Goal: Information Seeking & Learning: Find specific fact

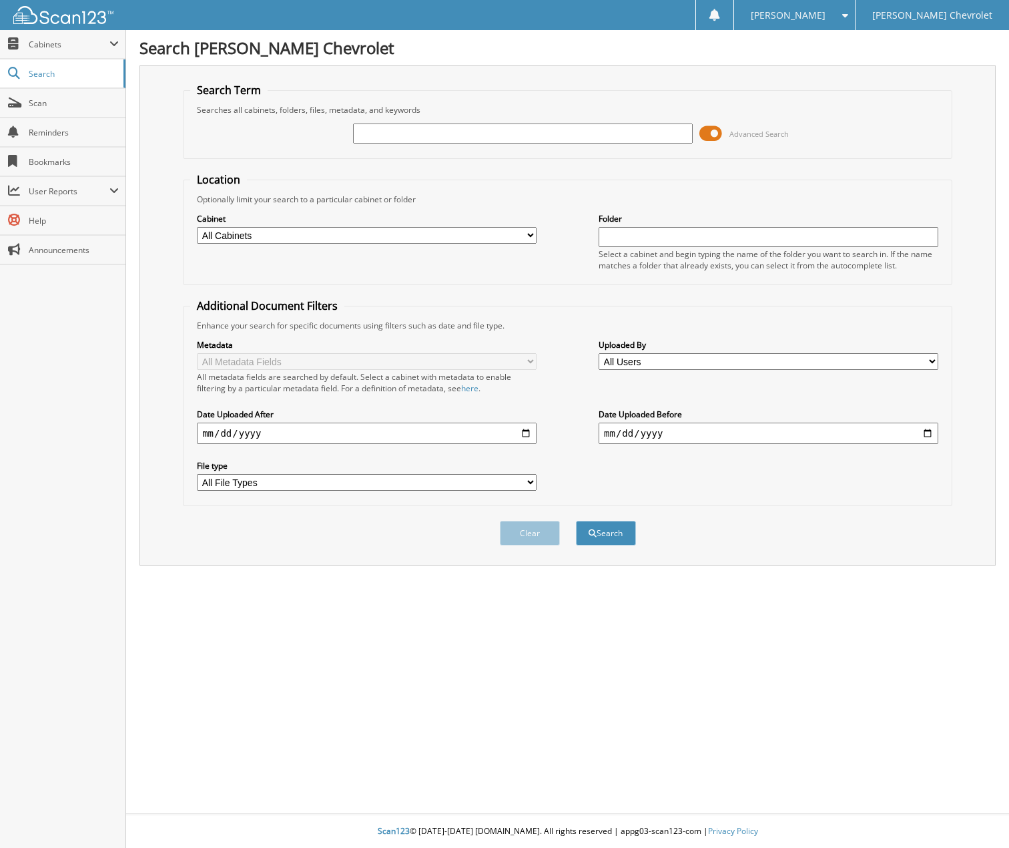
click at [717, 131] on span at bounding box center [710, 133] width 23 height 20
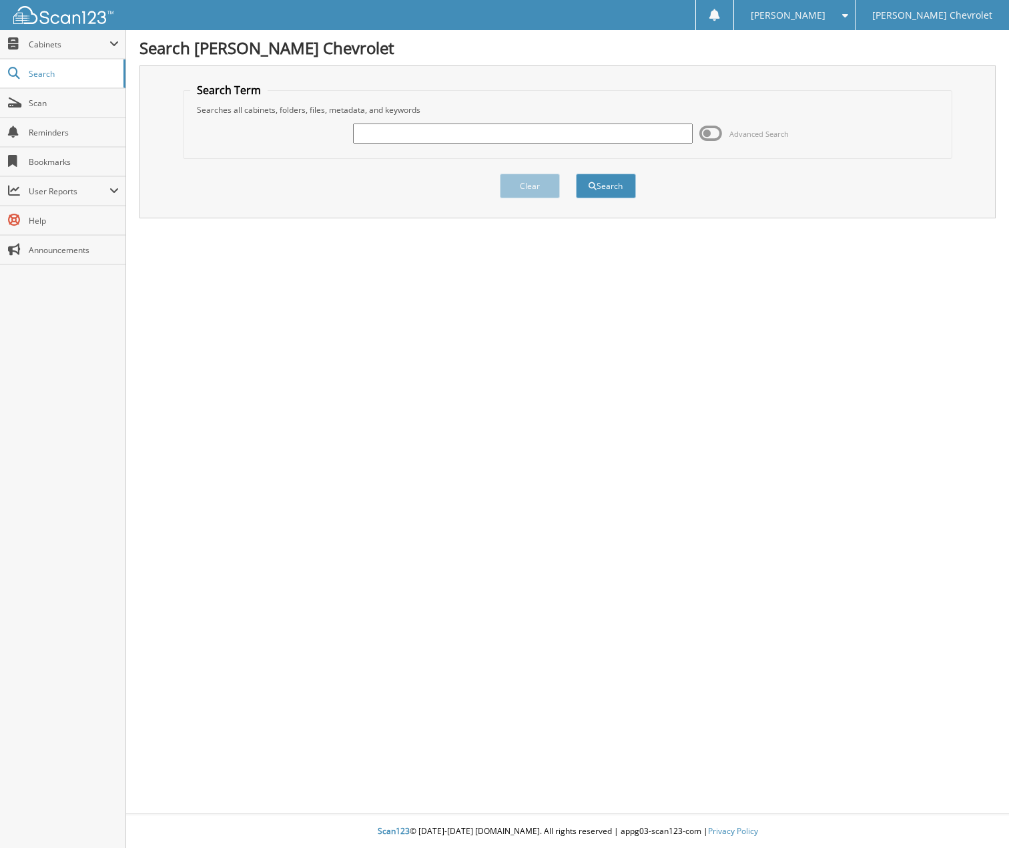
click at [495, 137] on input "text" at bounding box center [523, 133] width 340 height 20
type input "[PERSON_NAME]"
click at [576, 174] on button "Search" at bounding box center [606, 186] width 60 height 25
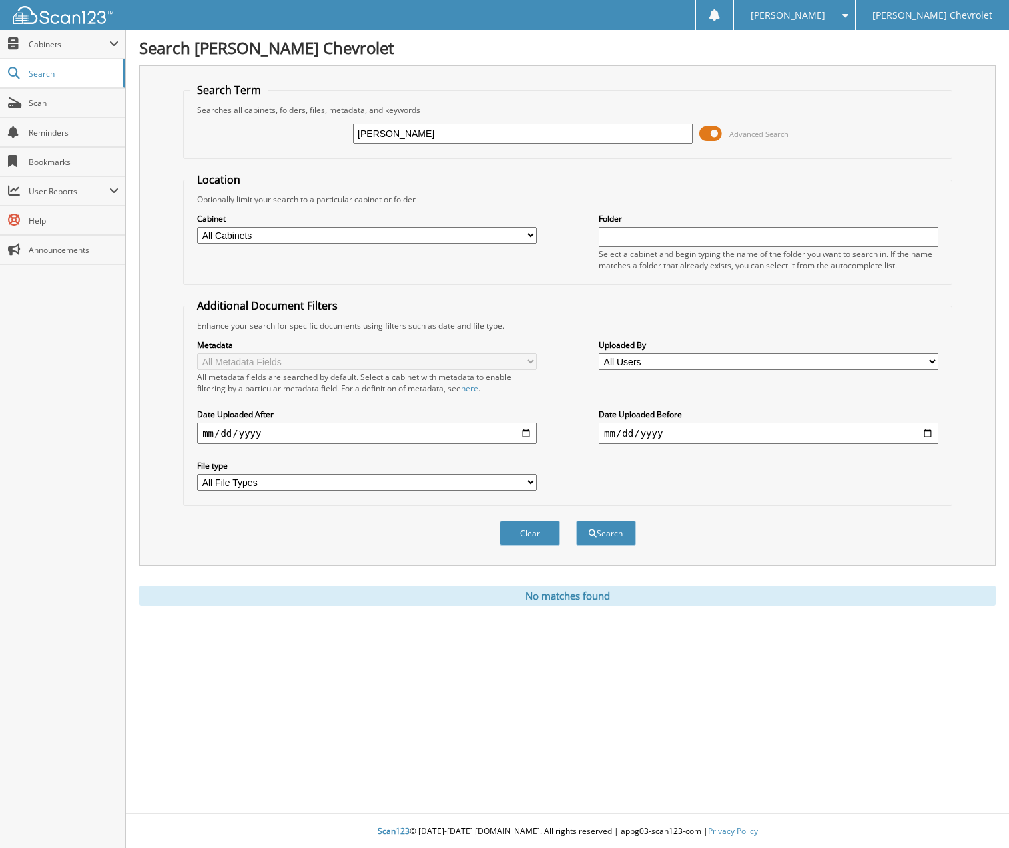
click at [495, 137] on input "[PERSON_NAME]" at bounding box center [523, 133] width 340 height 20
type input "SALVADOR"
click at [576, 521] on button "Search" at bounding box center [606, 533] width 60 height 25
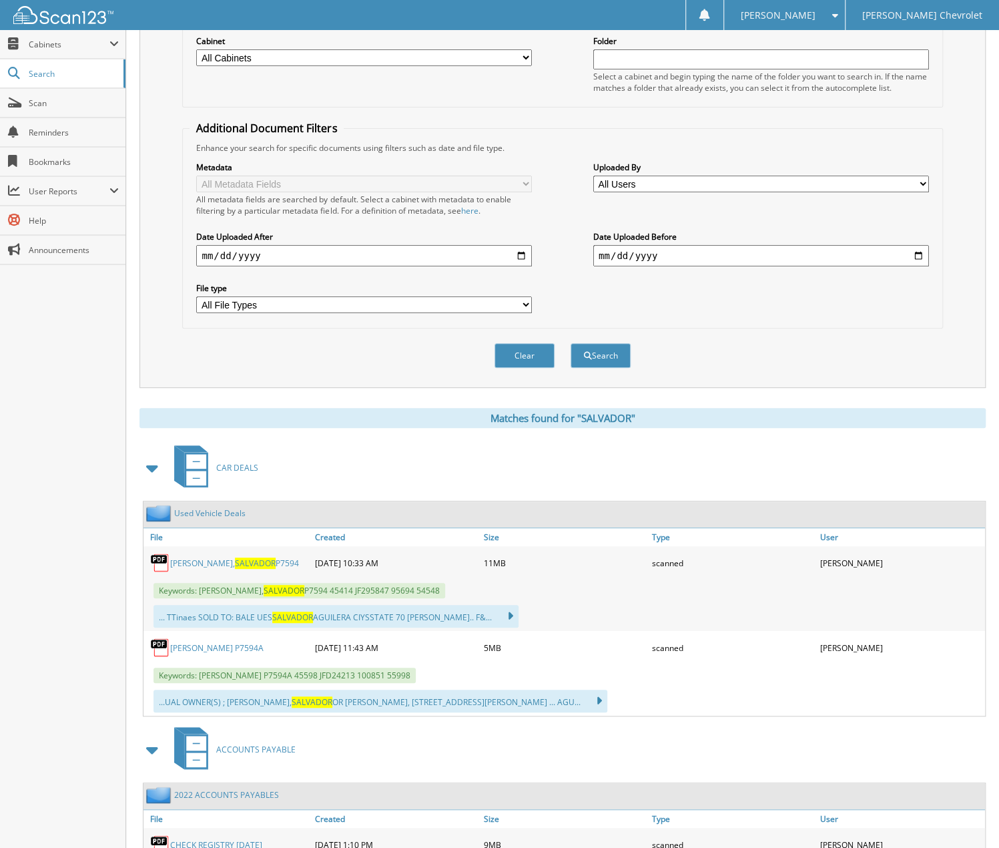
scroll to position [200, 0]
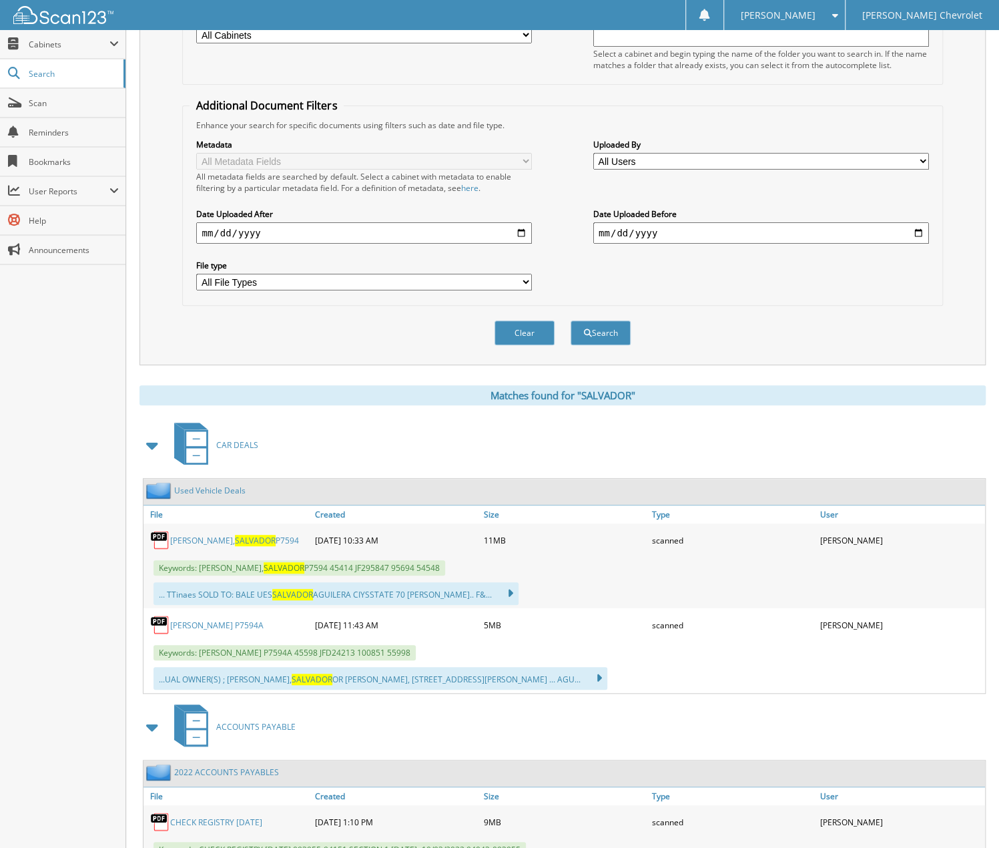
click at [235, 535] on span "SALVADOR" at bounding box center [255, 540] width 41 height 11
